Goal: Task Accomplishment & Management: Manage account settings

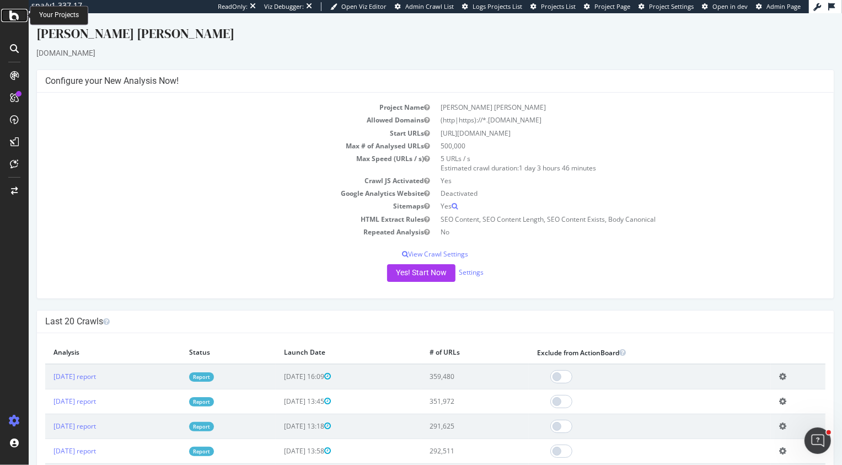
click at [19, 19] on icon at bounding box center [14, 15] width 10 height 13
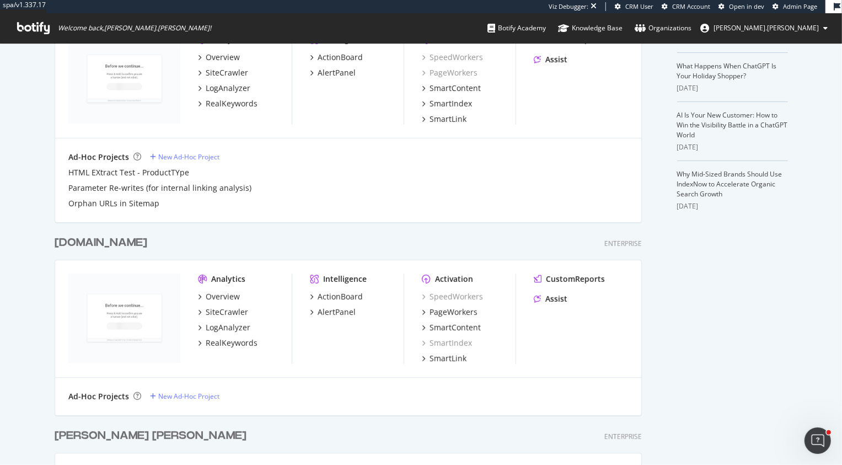
scroll to position [469, 0]
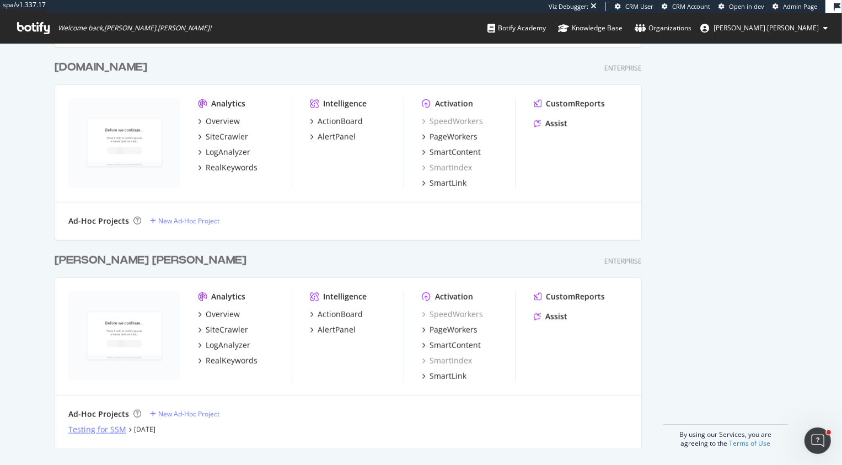
click at [99, 431] on div "Testing for SSM" at bounding box center [97, 429] width 58 height 11
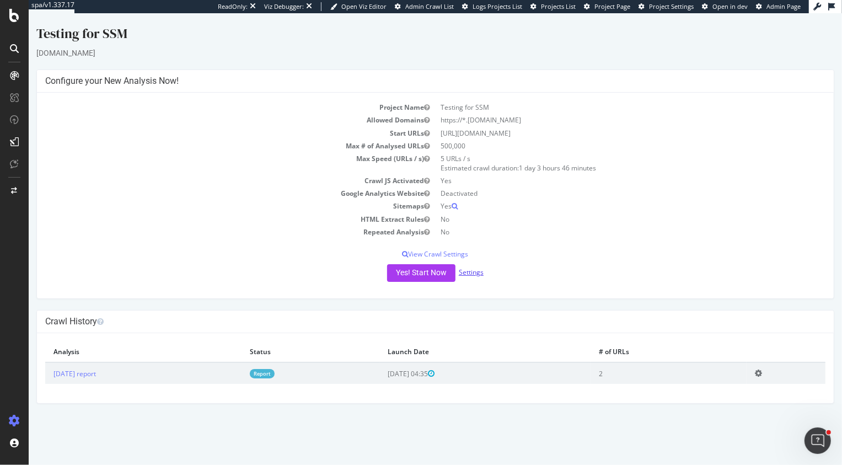
click at [469, 273] on link "Settings" at bounding box center [470, 271] width 25 height 9
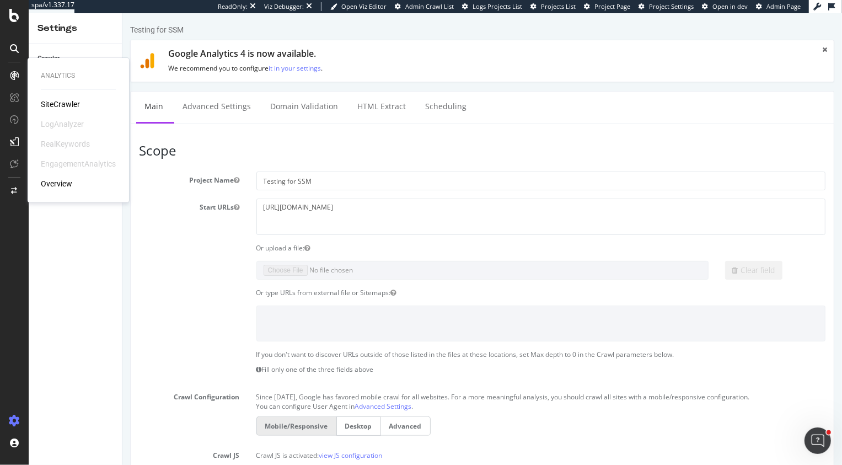
click at [52, 101] on div "SiteCrawler" at bounding box center [60, 104] width 39 height 11
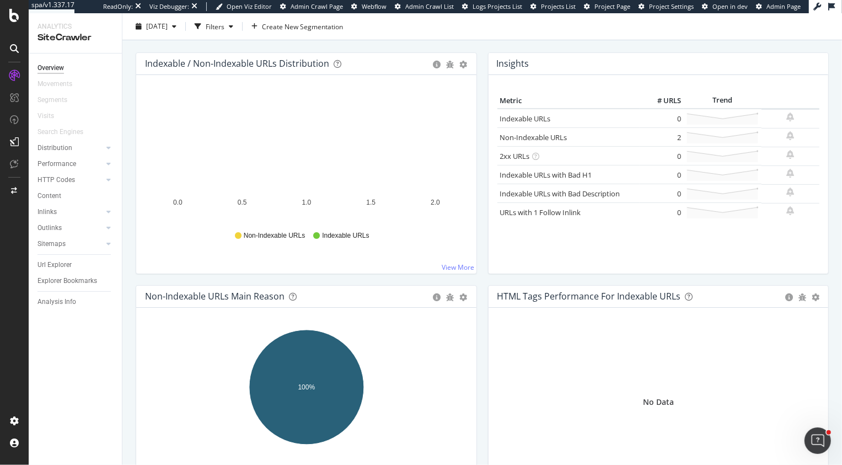
scroll to position [114, 0]
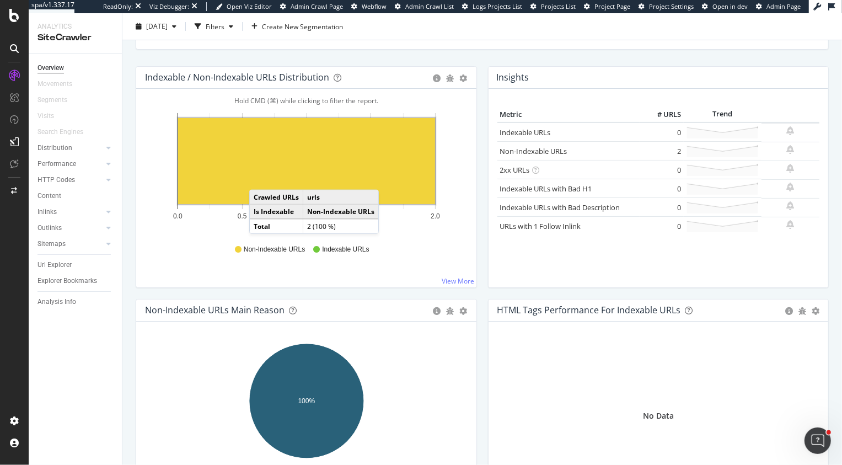
click at [260, 178] on rect "A chart." at bounding box center [306, 161] width 257 height 86
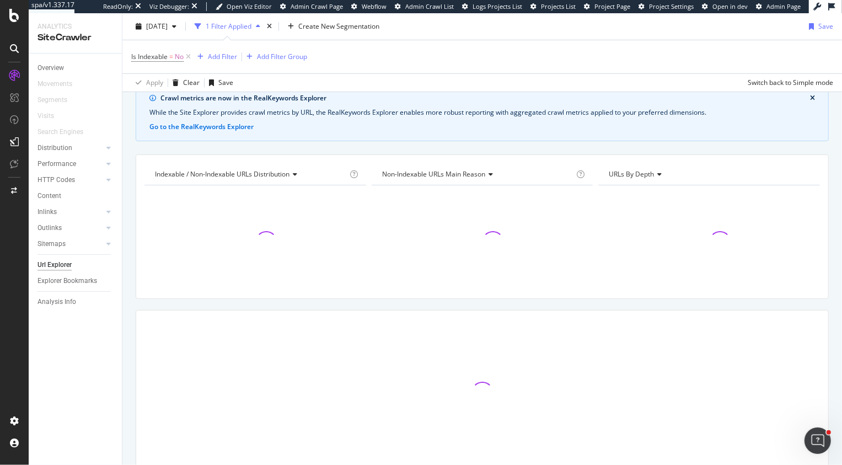
scroll to position [98, 0]
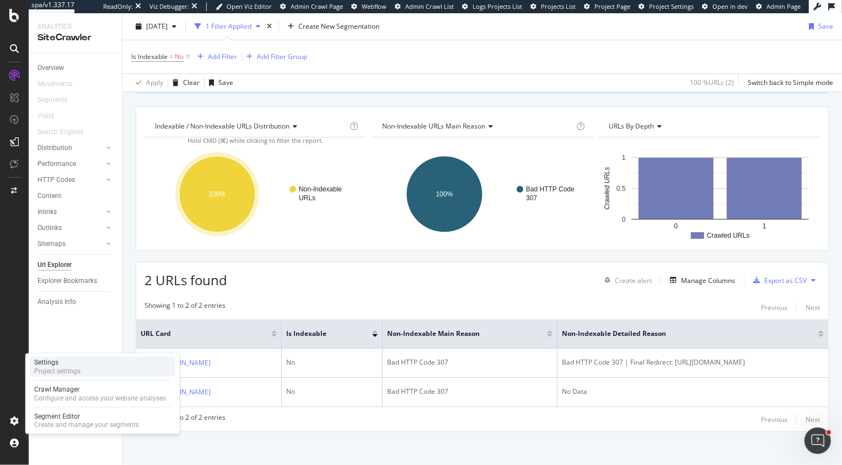
click at [53, 363] on div "Settings" at bounding box center [57, 362] width 46 height 9
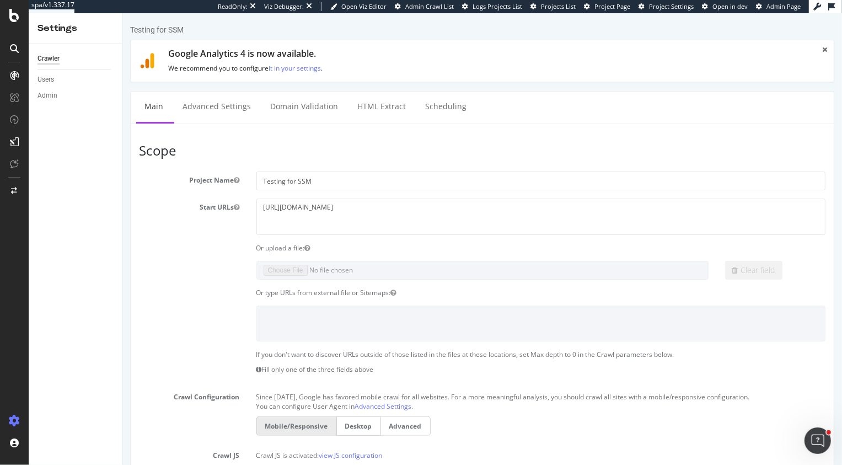
click at [211, 110] on link "Advanced Settings" at bounding box center [216, 107] width 85 height 30
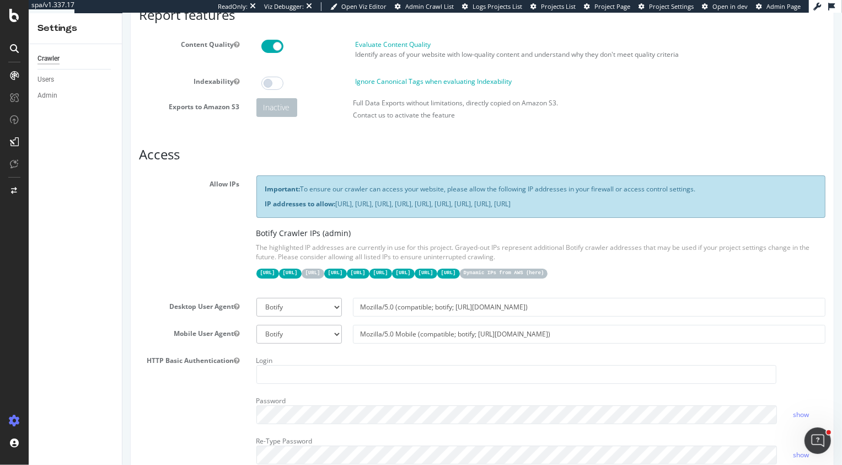
scroll to position [88, 0]
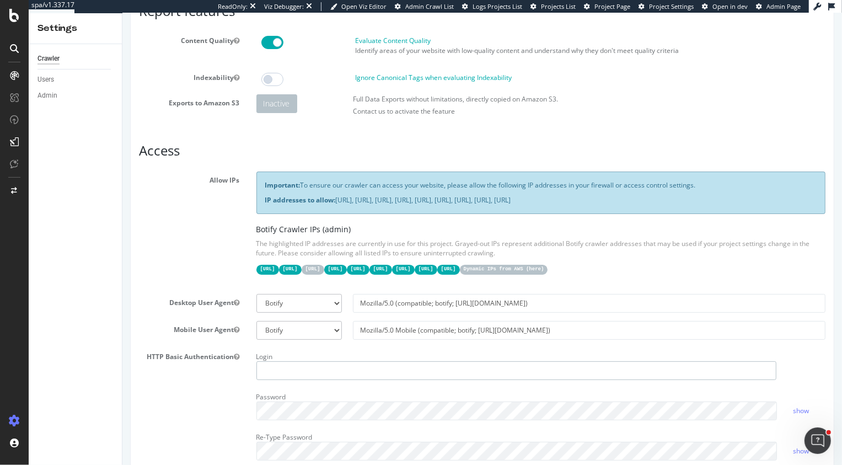
type input "heidi@botify.com"
drag, startPoint x: 336, startPoint y: 183, endPoint x: 367, endPoint y: 195, distance: 33.2
click at [367, 195] on div "Important: To ensure our crawler can access your website, please allow the foll…" at bounding box center [540, 192] width 569 height 42
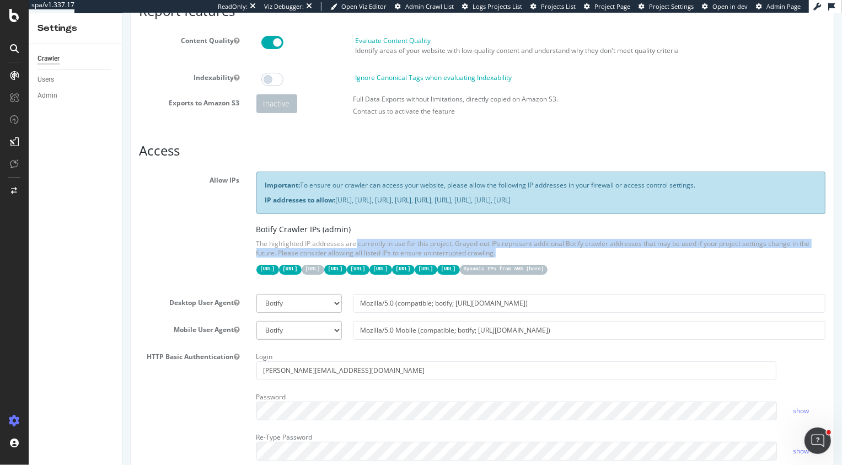
drag, startPoint x: 284, startPoint y: 243, endPoint x: 416, endPoint y: 256, distance: 133.0
click at [417, 256] on p "The highlighted IP addresses are currently in use for this project. Grayed-out …" at bounding box center [540, 248] width 569 height 19
click at [540, 270] on link "here" at bounding box center [534, 269] width 12 height 6
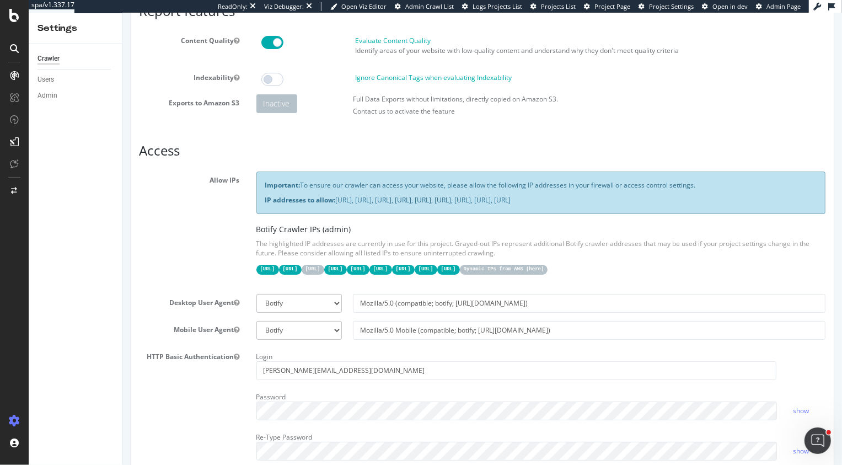
click at [394, 201] on p "IP addresses to allow: 31.41.37.0/24, 44.206.2.192/26, 15.235.106.96/27, 52.6.2…" at bounding box center [541, 199] width 552 height 9
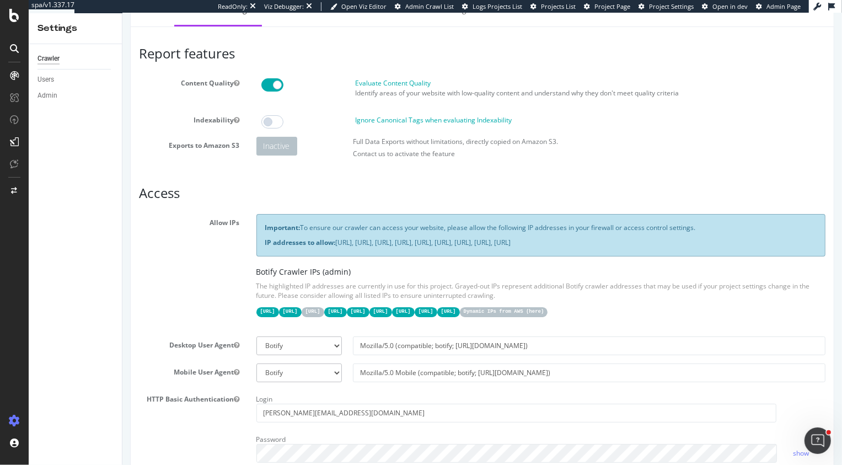
scroll to position [50, 0]
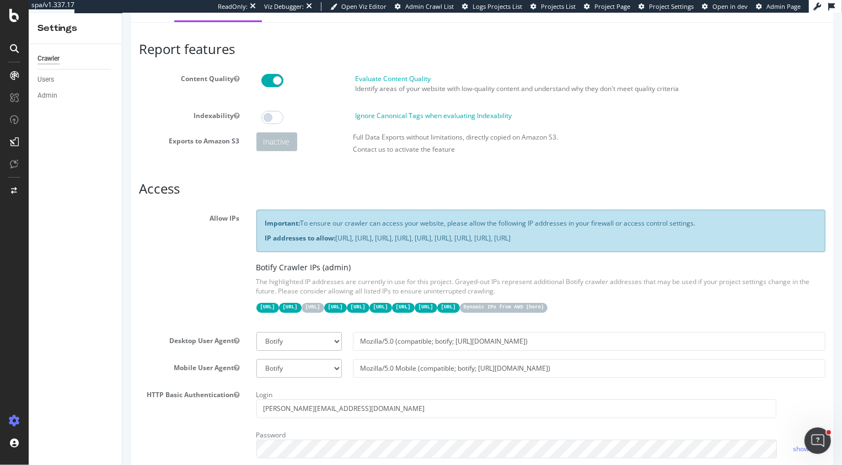
click at [547, 303] on code "Dynamic IPs from AWS ( here )" at bounding box center [503, 307] width 88 height 9
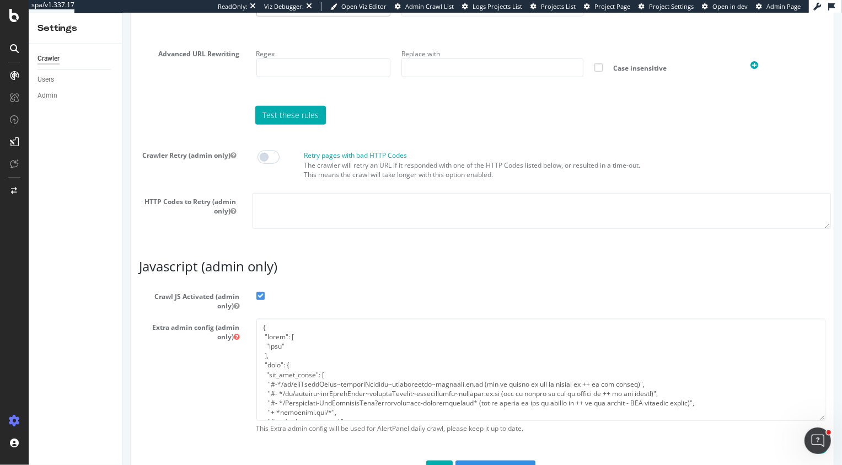
scroll to position [894, 0]
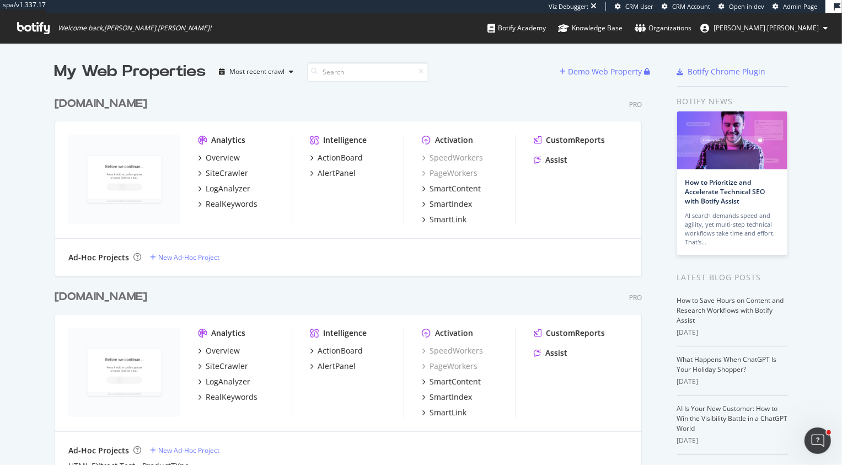
scroll to position [469, 0]
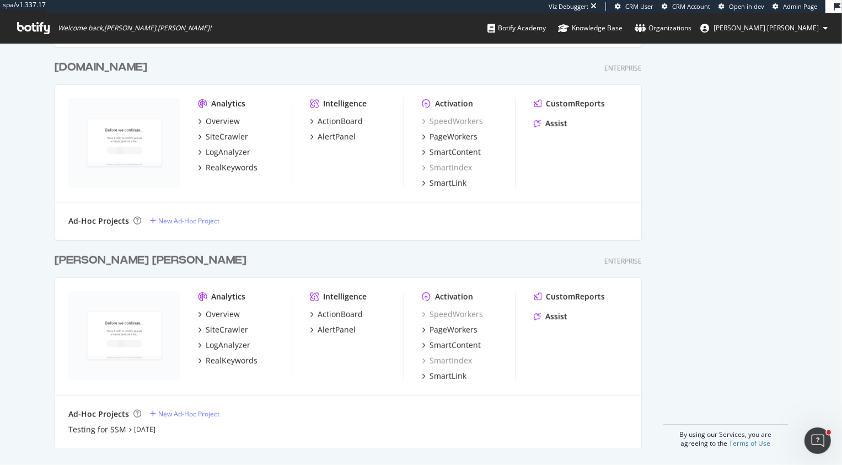
click at [98, 261] on div "[PERSON_NAME] [PERSON_NAME]" at bounding box center [151, 260] width 192 height 16
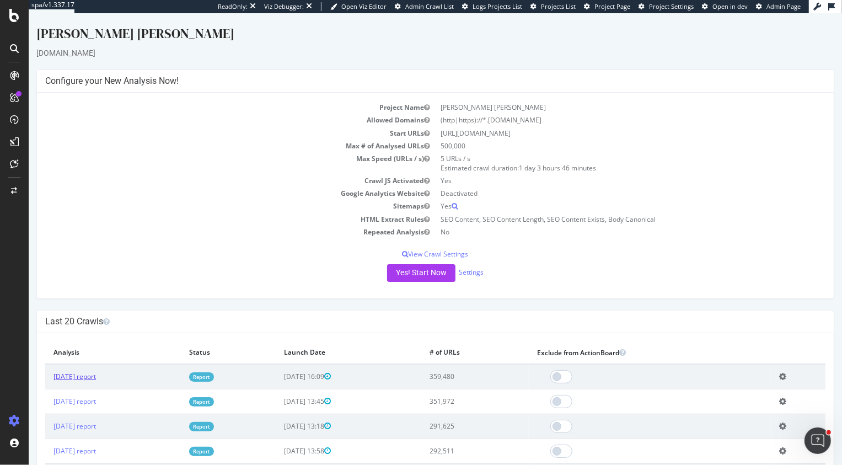
click at [95, 375] on link "[DATE] report" at bounding box center [74, 376] width 42 height 9
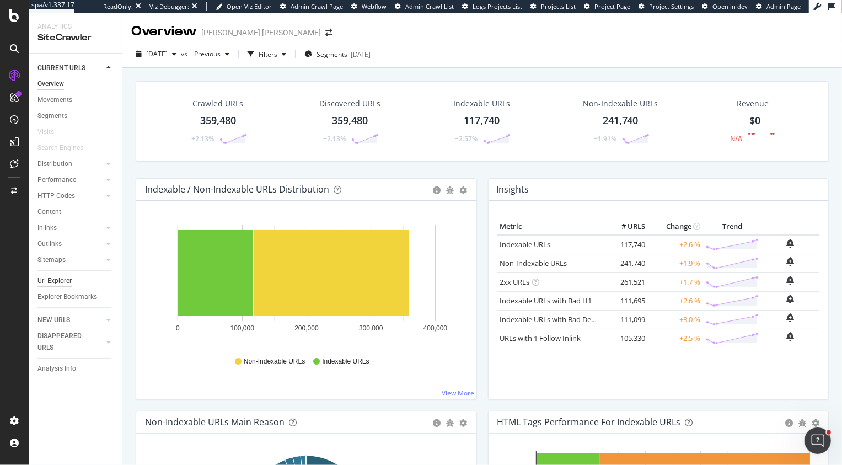
click at [61, 276] on div "Url Explorer" at bounding box center [54, 281] width 34 height 12
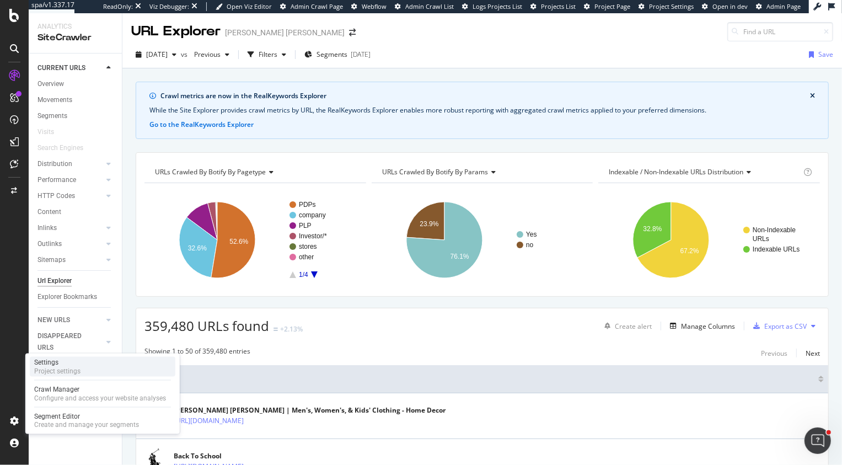
click at [76, 363] on div "Settings" at bounding box center [57, 362] width 46 height 9
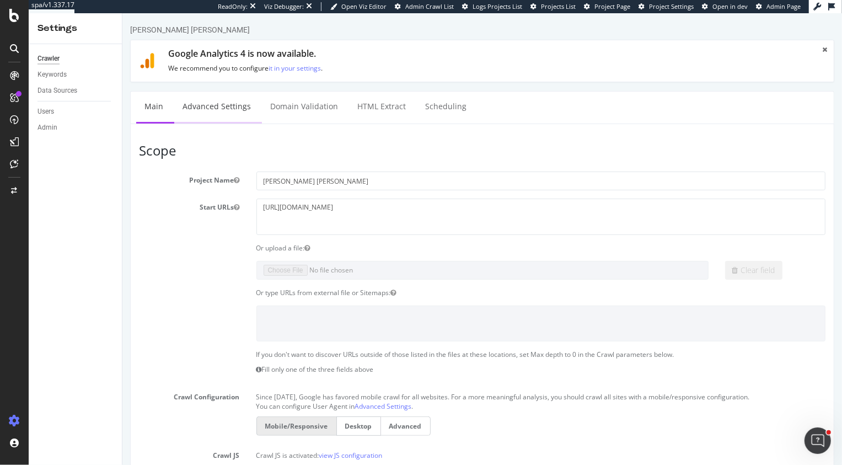
click at [196, 110] on link "Advanced Settings" at bounding box center [216, 107] width 85 height 30
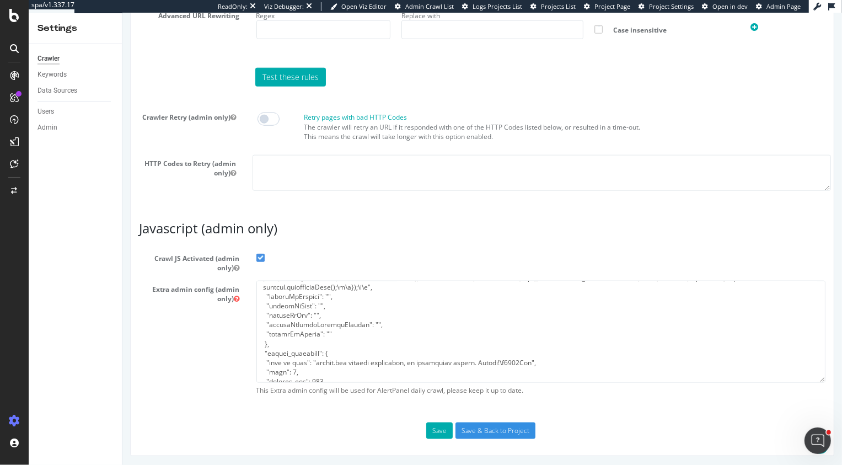
scroll to position [283, 0]
